Goal: Task Accomplishment & Management: Complete application form

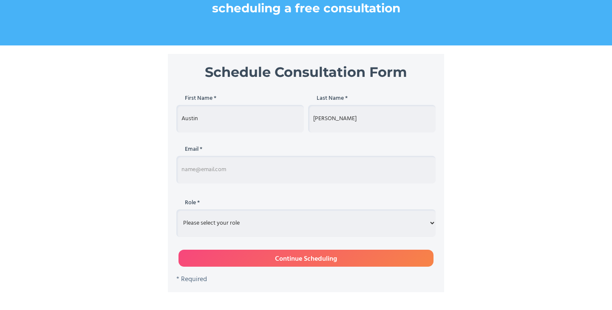
scroll to position [145, 0]
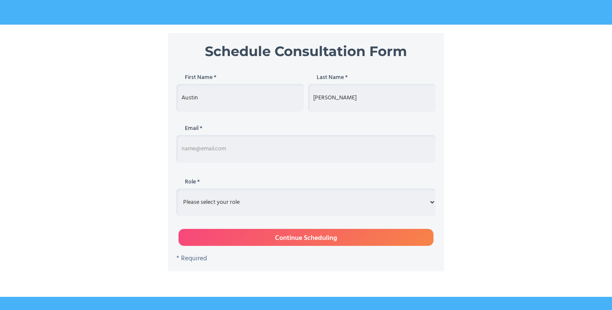
type input "[PERSON_NAME]"
click at [234, 156] on input "Schedule Consultation" at bounding box center [305, 149] width 259 height 28
type input "[EMAIL_ADDRESS][DOMAIN_NAME]"
click at [284, 203] on select "Please select your role Entrepreneur Executive Assistant Other" at bounding box center [305, 203] width 259 height 28
select select "assistant"
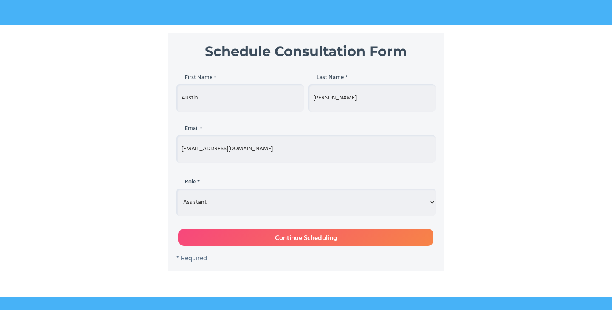
click at [295, 236] on input "Continue Scheduling" at bounding box center [306, 237] width 255 height 17
type input "Please wait..."
type input "Austin"
type input "[PERSON_NAME]"
type input "[EMAIL_ADDRESS][DOMAIN_NAME]"
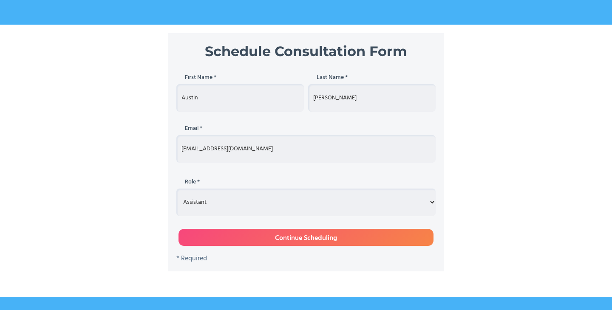
select select "assistant"
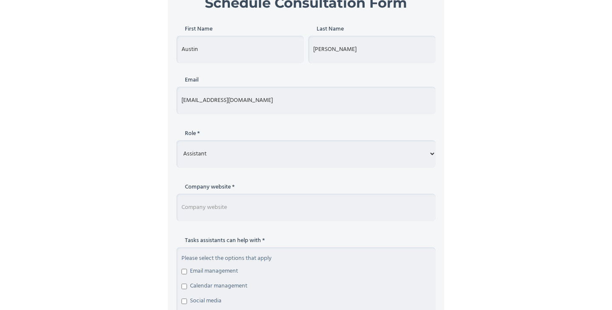
scroll to position [201, 0]
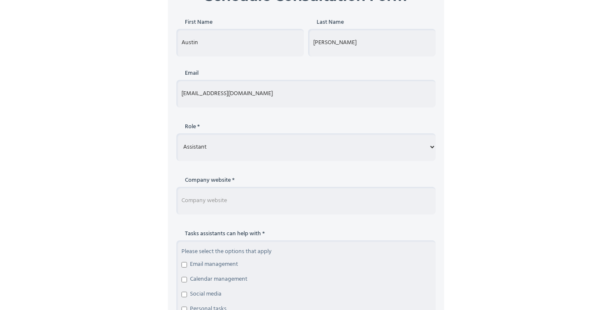
click at [294, 195] on input "Schedule Consultation Form" at bounding box center [305, 201] width 259 height 28
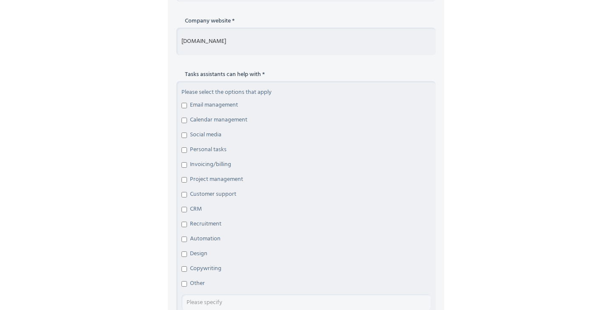
scroll to position [361, 0]
type input "[DOMAIN_NAME]"
click at [184, 102] on input "Email management" at bounding box center [185, 105] width 6 height 6
checkbox input "true"
click at [180, 116] on div "Please select the options that apply Email management Calendar management Socia…" at bounding box center [305, 197] width 259 height 234
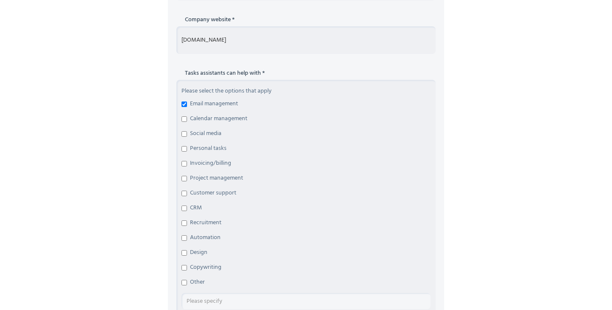
click at [187, 116] on label "Calendar management" at bounding box center [306, 119] width 249 height 9
click at [187, 116] on input "Calendar management" at bounding box center [185, 119] width 6 height 6
checkbox input "true"
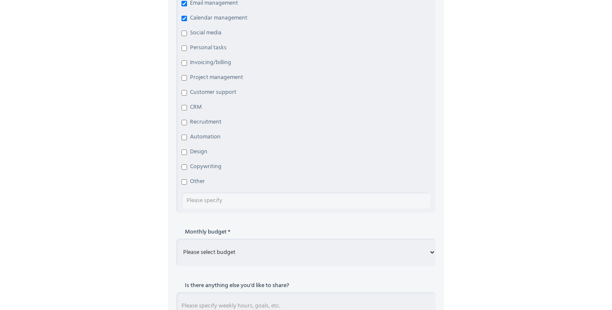
scroll to position [468, 0]
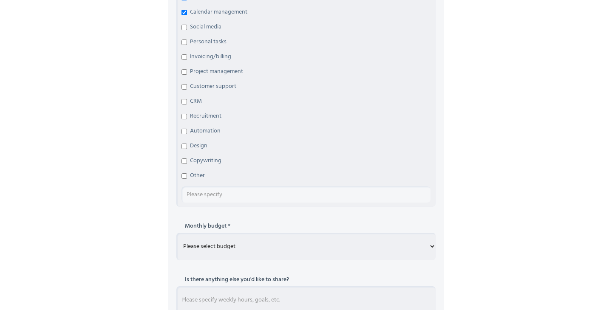
click at [187, 87] on input "Customer support" at bounding box center [185, 87] width 6 height 6
checkbox input "true"
click at [184, 154] on div "Please select the options that apply Email management Calendar management Socia…" at bounding box center [305, 90] width 259 height 234
click at [184, 157] on label "Copywriting" at bounding box center [306, 161] width 249 height 9
click at [184, 159] on input "Copywriting" at bounding box center [185, 162] width 6 height 6
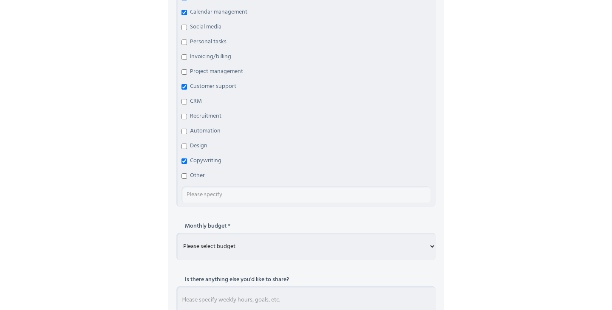
click at [184, 161] on input "Copywriting" at bounding box center [185, 162] width 6 height 6
click at [184, 158] on label "Copywriting" at bounding box center [306, 161] width 249 height 9
click at [184, 159] on input "Copywriting" at bounding box center [185, 162] width 6 height 6
checkbox input "true"
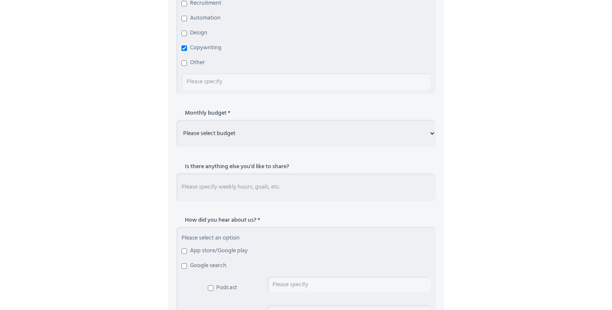
scroll to position [584, 0]
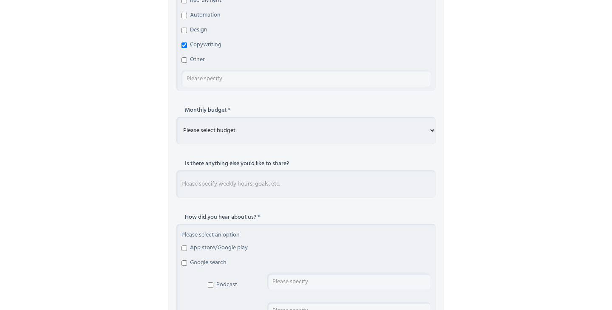
click at [265, 128] on select "Please select budget Under $700 $700 - $1500 $1500 - $3000 $3000+" at bounding box center [305, 131] width 259 height 28
select select "$1500 - $3000"
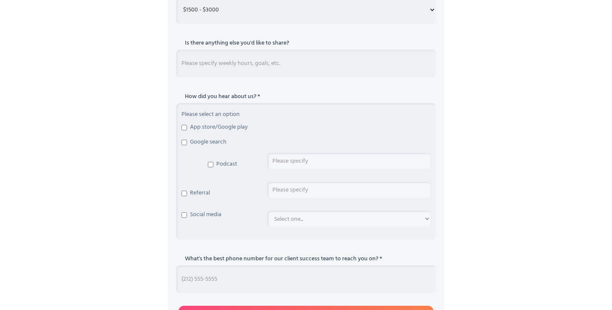
scroll to position [712, 0]
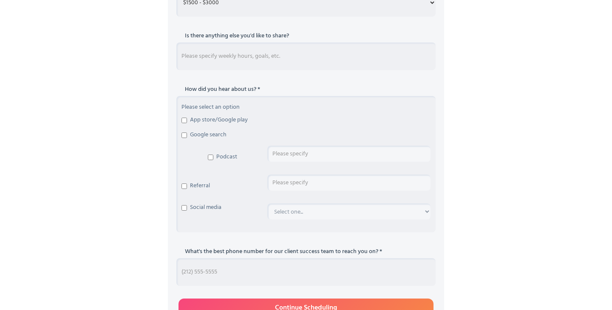
click at [186, 138] on input "Google search" at bounding box center [185, 136] width 6 height 6
checkbox input "true"
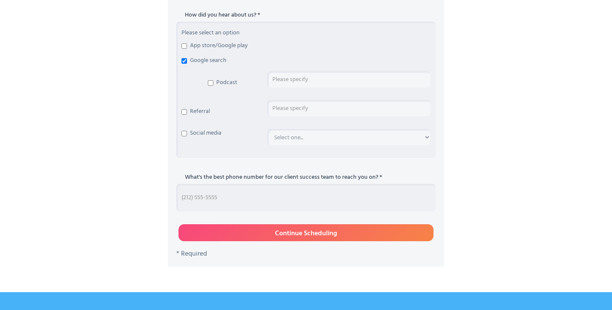
scroll to position [792, 0]
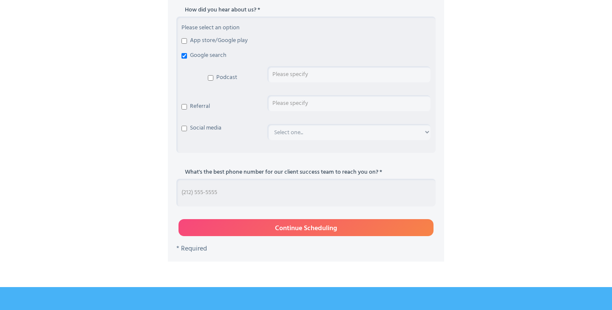
click at [231, 195] on input "Schedule Consultation Form" at bounding box center [305, 193] width 259 height 28
type input "9096566780"
click at [283, 230] on input "Continue Scheduling" at bounding box center [306, 227] width 255 height 17
type input "Please wait..."
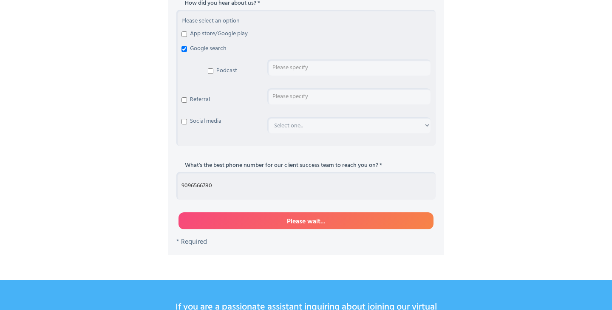
scroll to position [797, 0]
